Goal: Transaction & Acquisition: Purchase product/service

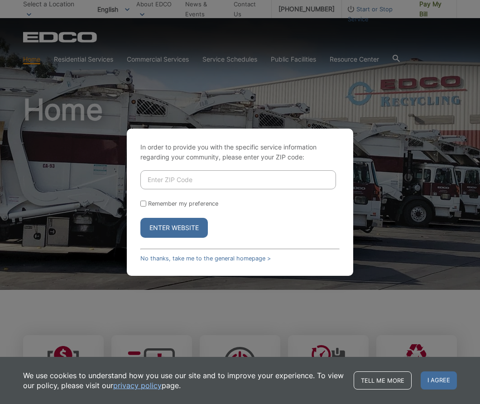
click at [142, 179] on input "Enter ZIP Code" at bounding box center [237, 179] width 195 height 19
type input "92024"
click at [169, 204] on label "Remember my preference" at bounding box center [183, 203] width 70 height 7
click at [146, 204] on input "Remember my preference" at bounding box center [143, 203] width 6 height 6
checkbox input "true"
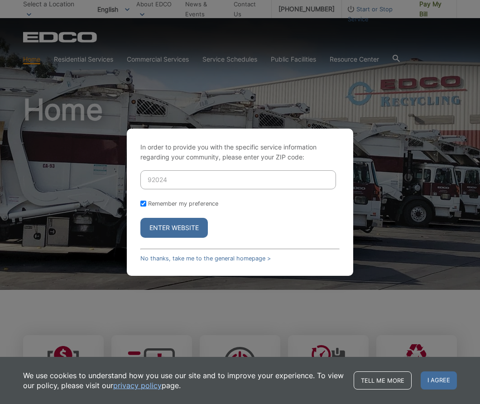
click at [162, 227] on button "Enter Website" at bounding box center [173, 228] width 67 height 20
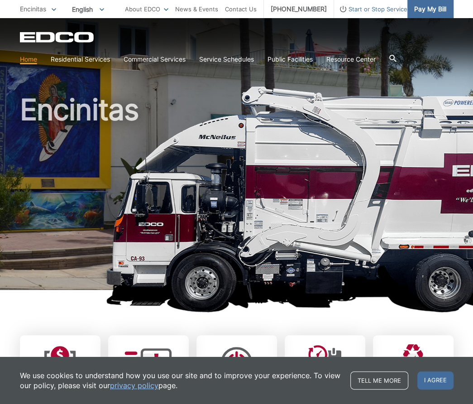
click at [411, 13] on link "Pay My Bill" at bounding box center [430, 9] width 46 height 18
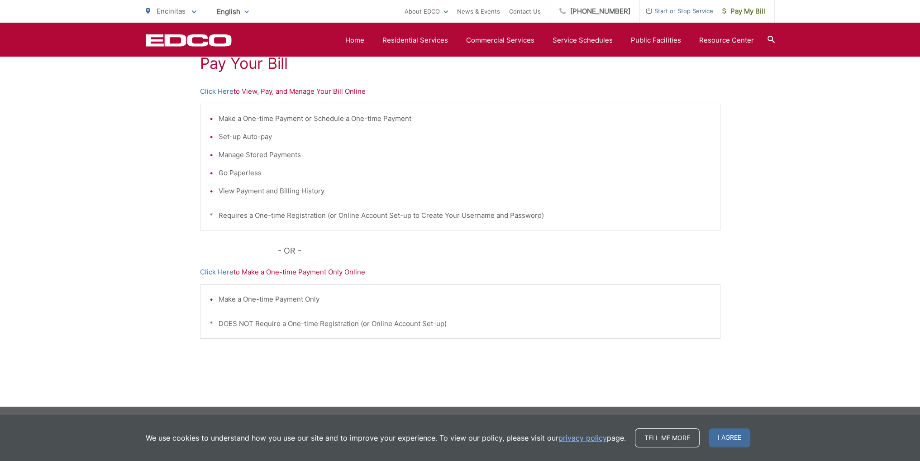
scroll to position [183, 0]
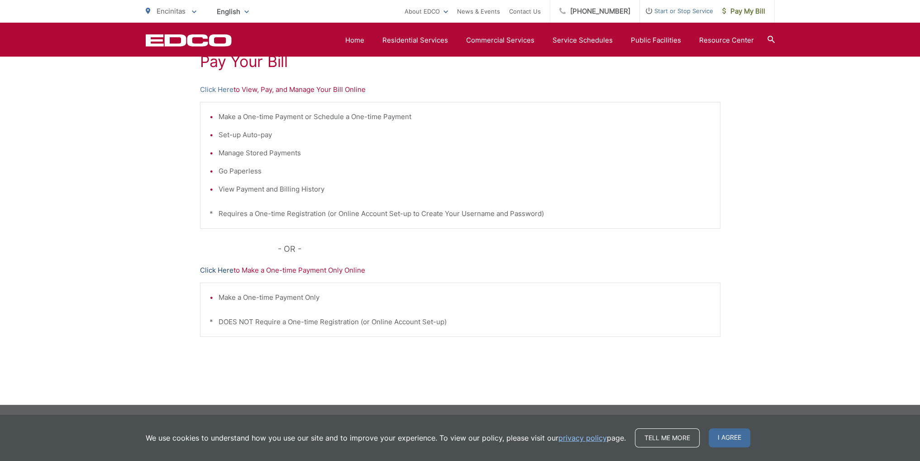
click at [212, 269] on link "Click Here" at bounding box center [216, 270] width 33 height 11
